Goal: Check status: Check status

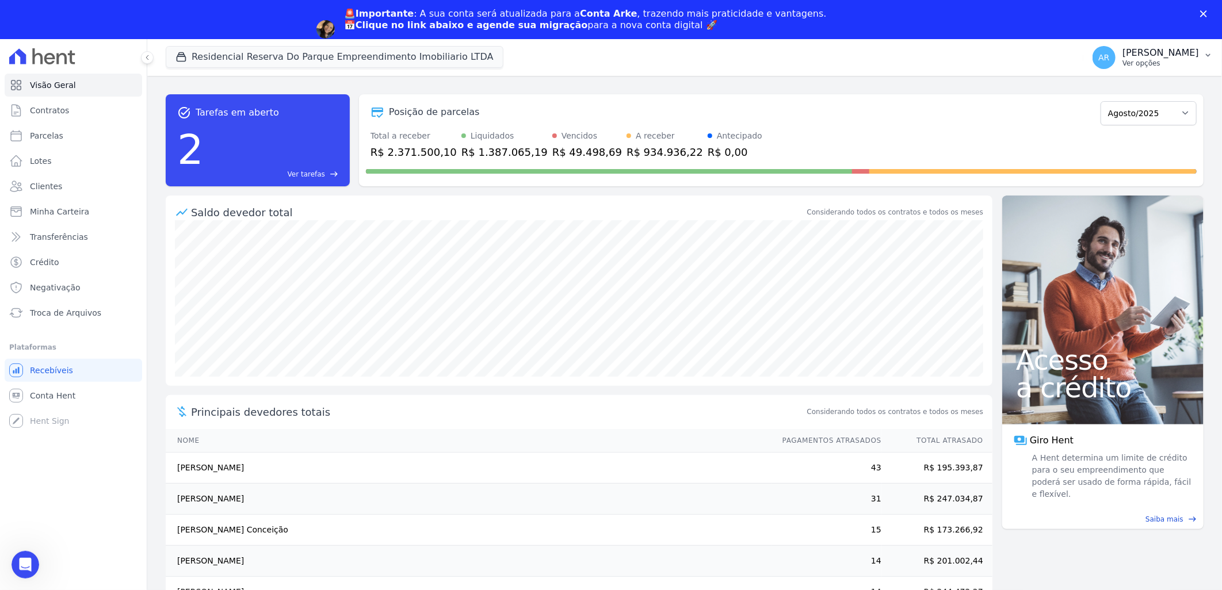
click at [1162, 56] on p "[PERSON_NAME]" at bounding box center [1160, 53] width 76 height 12
click at [1134, 119] on link "Faturas" at bounding box center [1147, 114] width 147 height 21
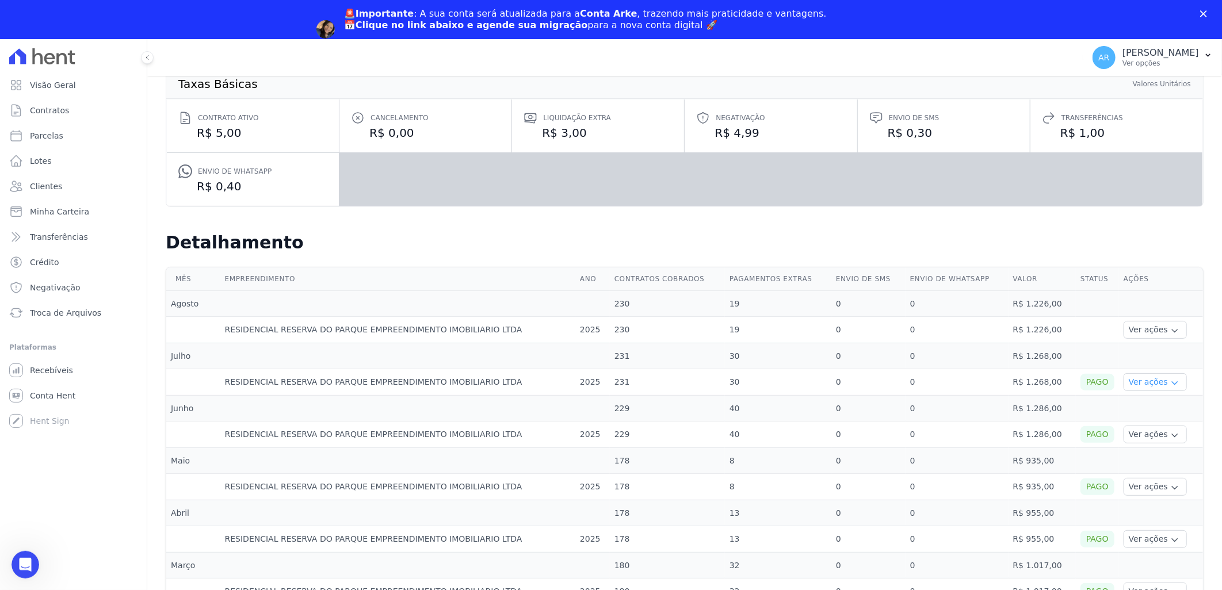
scroll to position [128, 0]
click at [1139, 331] on button "Ver ações" at bounding box center [1154, 329] width 63 height 18
click at [1146, 342] on link "Ver detalhes" at bounding box center [1153, 346] width 51 height 12
